Goal: Ask a question: Seek information or help from site administrators or community

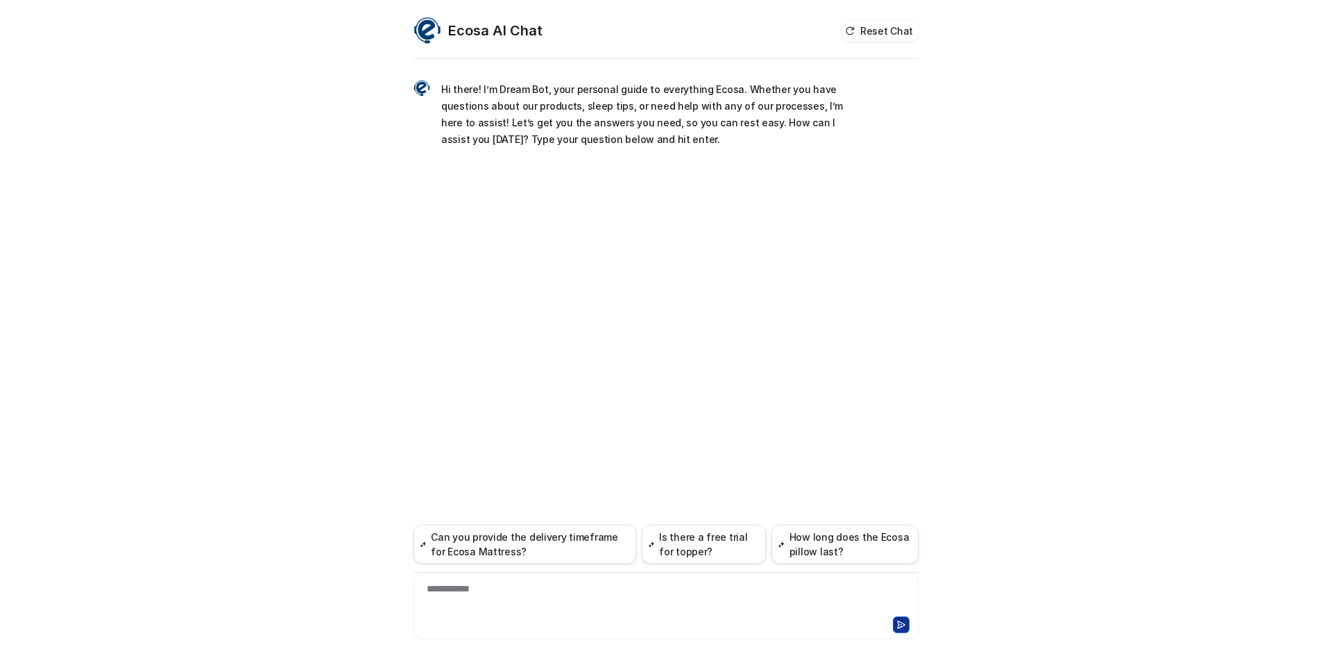
click at [480, 611] on div "**********" at bounding box center [666, 598] width 498 height 32
paste div
